Goal: Task Accomplishment & Management: Use online tool/utility

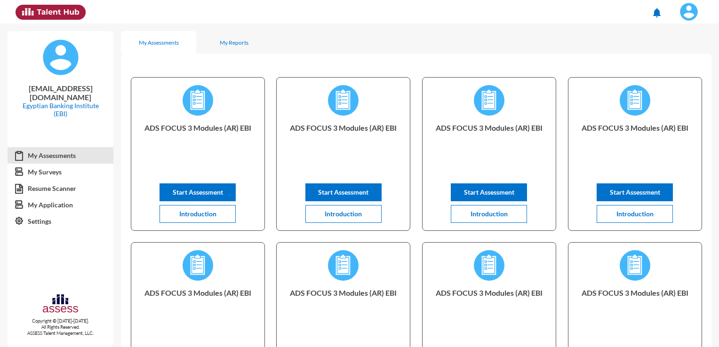
click at [686, 10] on img at bounding box center [688, 11] width 19 height 19
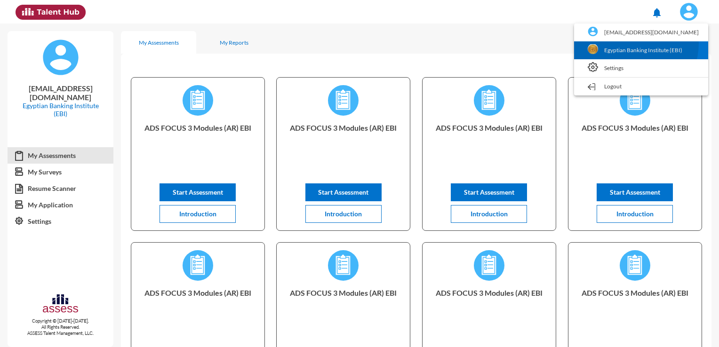
click at [651, 44] on link "Egyptian Banking Institute (EBI)" at bounding box center [640, 50] width 125 height 18
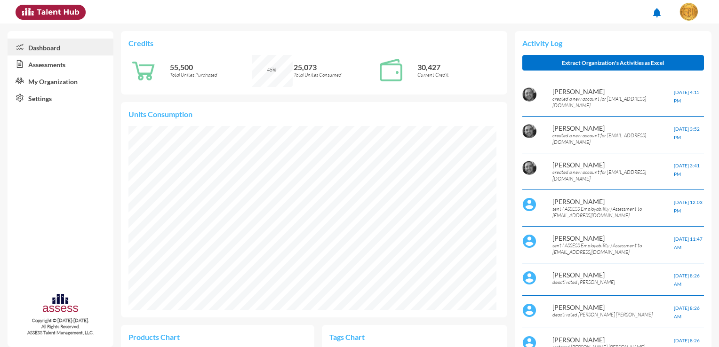
scroll to position [84, 169]
click at [48, 64] on link "Assessments" at bounding box center [61, 63] width 106 height 17
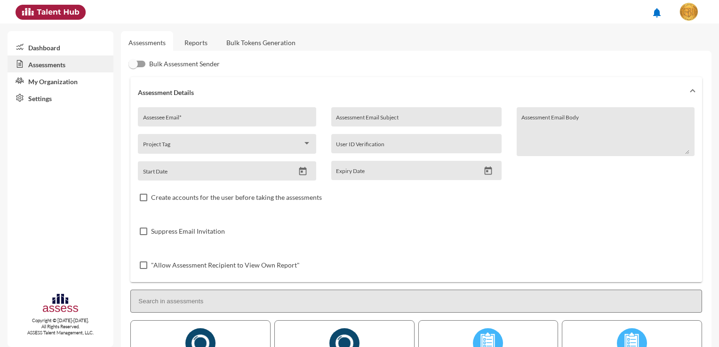
click at [259, 40] on link "Bulk Tokens Generation" at bounding box center [261, 42] width 84 height 23
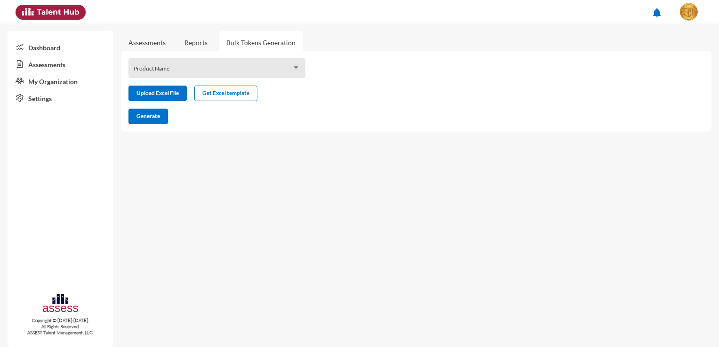
click at [280, 67] on div "Product Name" at bounding box center [217, 70] width 167 height 15
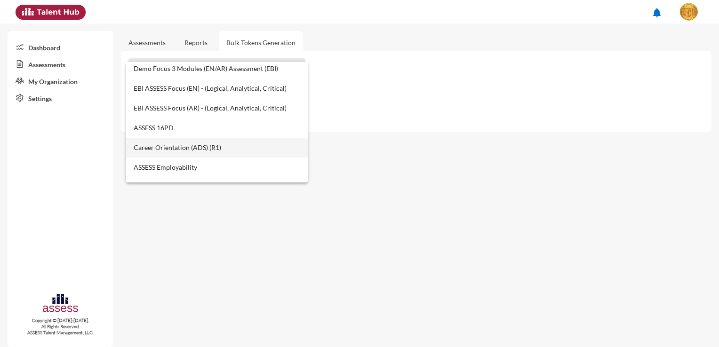
scroll to position [329, 0]
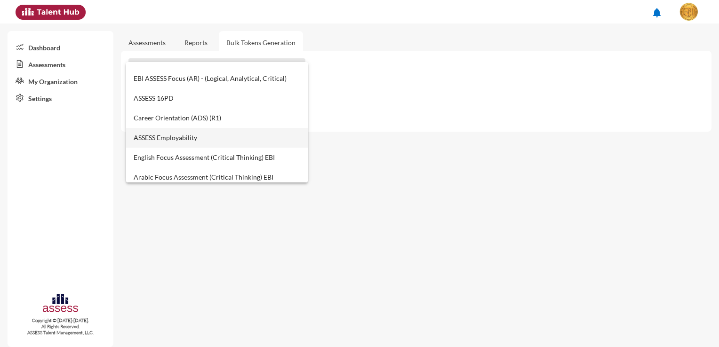
click at [233, 139] on span "ASSESS Employability" at bounding box center [217, 138] width 167 height 20
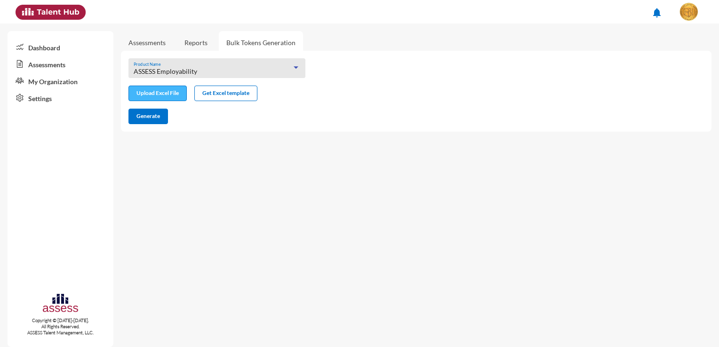
click at [167, 95] on input "file" at bounding box center [157, 94] width 57 height 10
type input "C:\fakepath\excel (8).xlsx"
click at [149, 122] on button "Generate" at bounding box center [148, 117] width 40 height 16
